Goal: Task Accomplishment & Management: Use online tool/utility

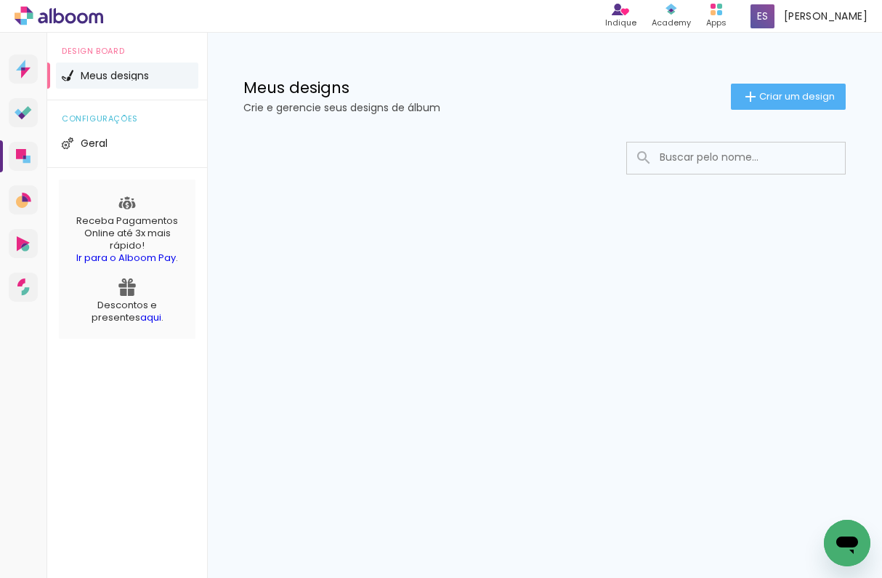
click at [118, 74] on span "Meus designs" at bounding box center [115, 76] width 68 height 10
click at [102, 138] on span "Geral" at bounding box center [94, 143] width 27 height 10
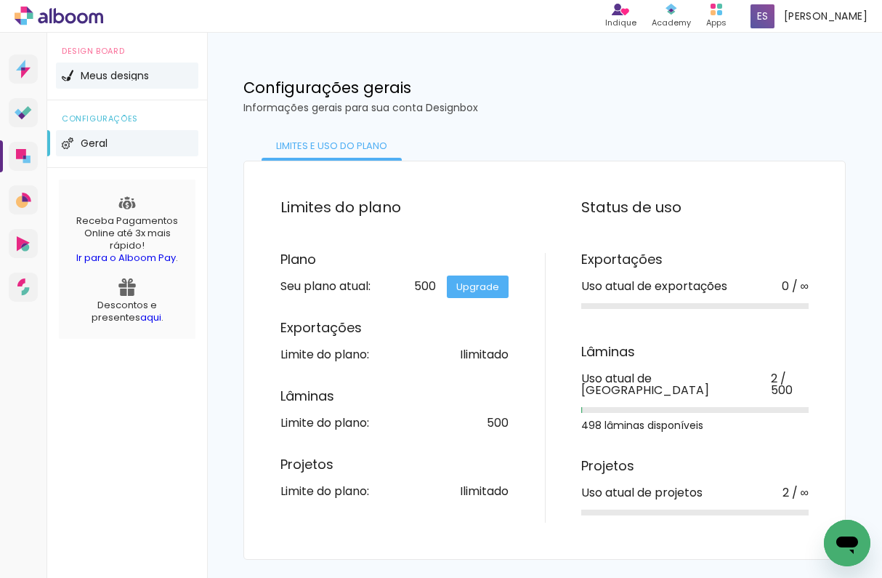
click at [133, 75] on span "Meus designs" at bounding box center [115, 76] width 68 height 10
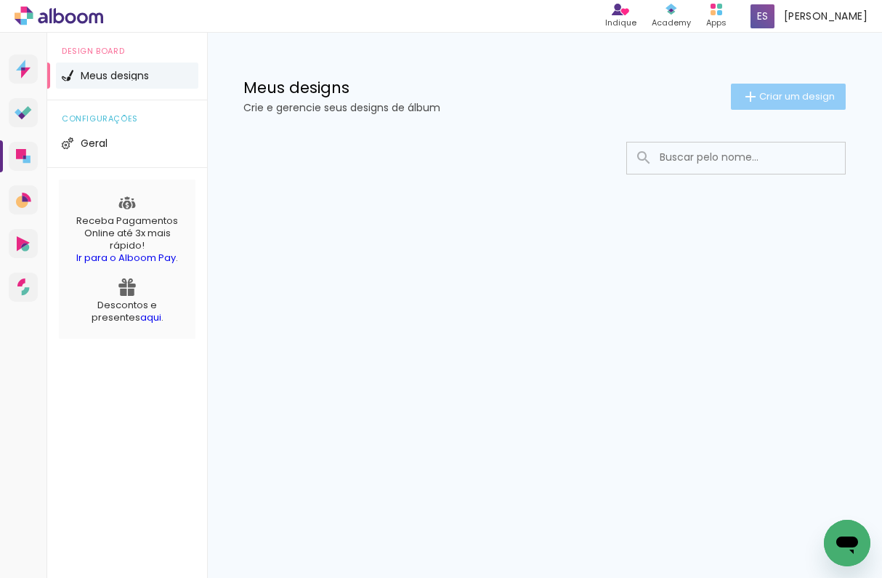
click at [754, 99] on iron-icon at bounding box center [750, 96] width 17 height 17
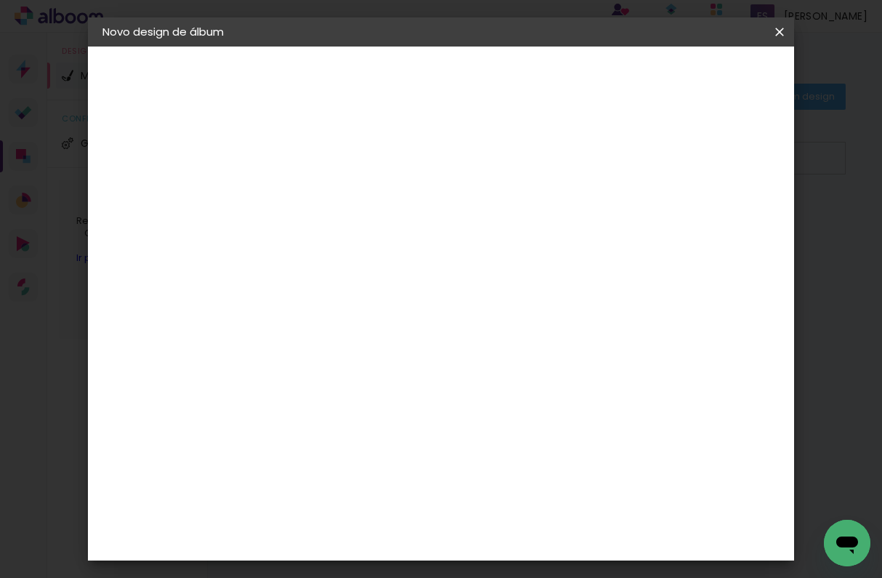
click at [184, 108] on iron-pages "Preenchendo título..." at bounding box center [181, 107] width 159 height 29
click at [775, 28] on iron-icon at bounding box center [779, 32] width 17 height 15
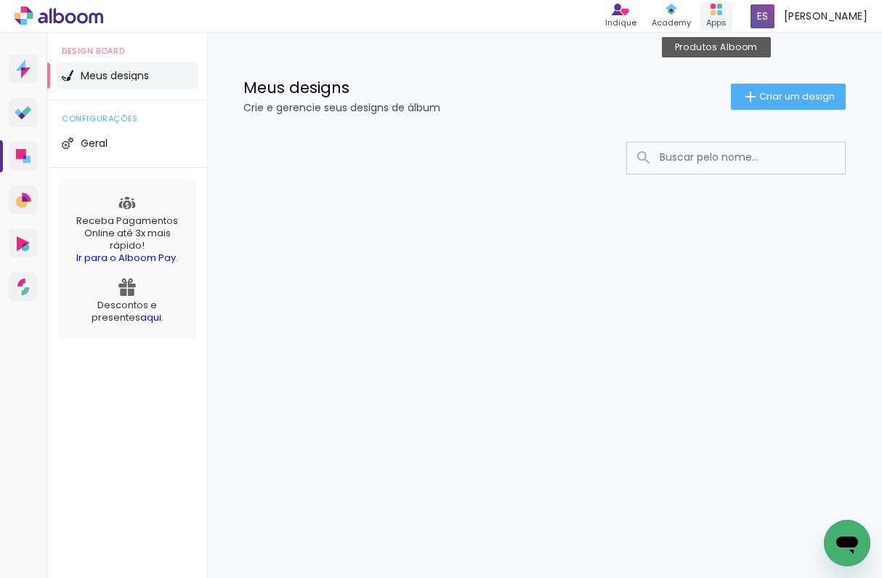
click at [716, 12] on rect at bounding box center [713, 12] width 5 height 5
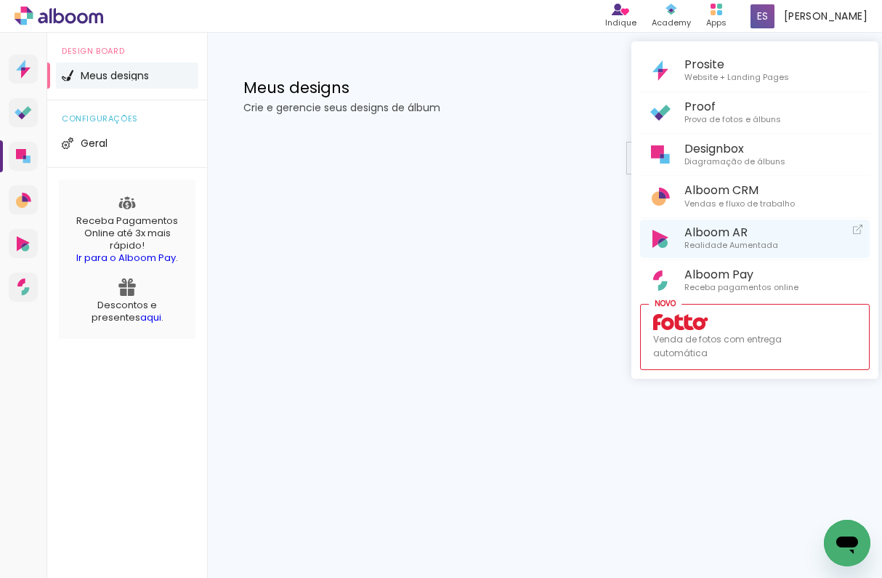
click at [710, 246] on span "Realidade Aumentada" at bounding box center [732, 245] width 94 height 13
